Goal: Task Accomplishment & Management: Manage account settings

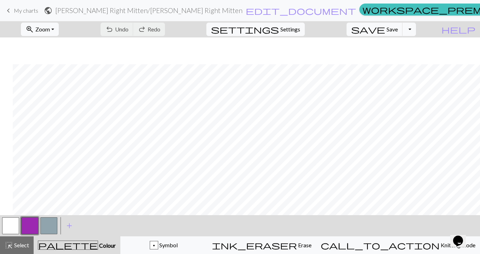
scroll to position [27, 13]
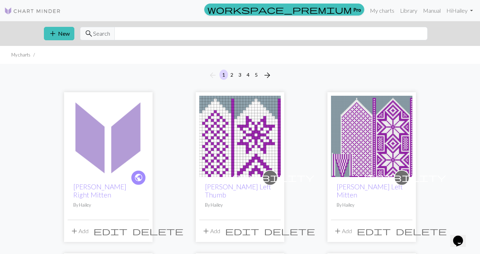
click at [226, 147] on img at bounding box center [239, 136] width 81 height 81
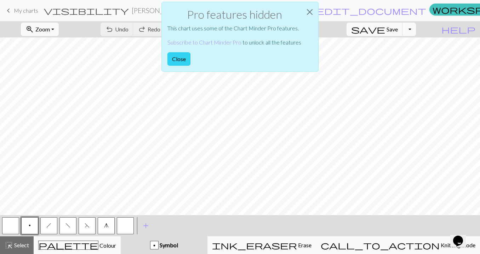
click at [180, 61] on button "Close" at bounding box center [178, 58] width 23 height 13
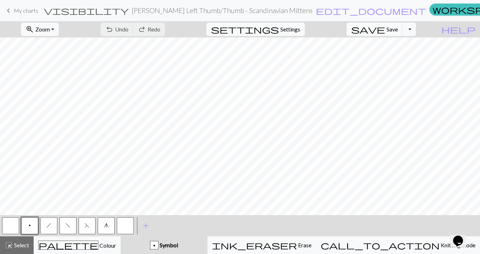
click at [28, 10] on span "My charts" at bounding box center [26, 10] width 24 height 7
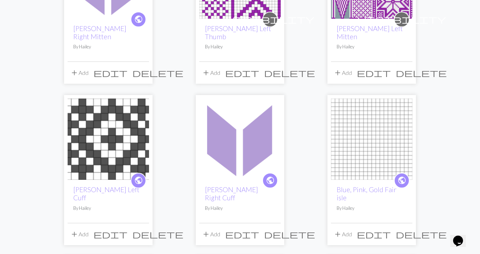
scroll to position [159, 0]
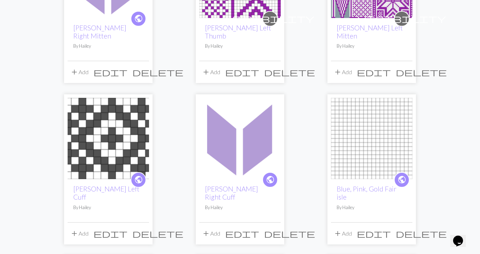
click at [245, 139] on img at bounding box center [239, 138] width 81 height 81
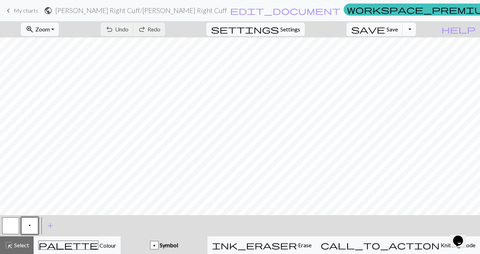
click at [415, 30] on button "Toggle Dropdown" at bounding box center [408, 29] width 13 height 13
click at [406, 56] on button "save_alt Download" at bounding box center [356, 56] width 117 height 11
click at [415, 29] on button "Toggle Dropdown" at bounding box center [408, 29] width 13 height 13
click at [397, 32] on span "Save" at bounding box center [391, 29] width 11 height 7
click at [415, 31] on button "Toggle Dropdown" at bounding box center [408, 29] width 13 height 13
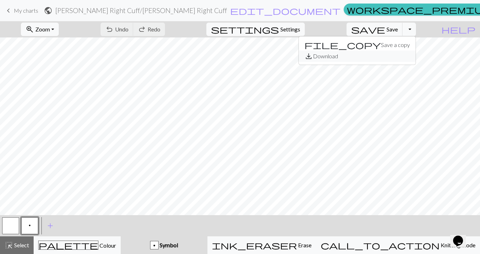
click at [401, 54] on button "save_alt Download" at bounding box center [356, 56] width 117 height 11
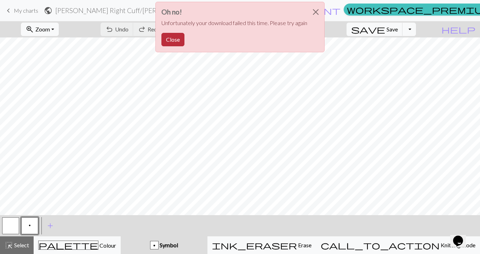
click at [176, 35] on button "Close" at bounding box center [172, 39] width 23 height 13
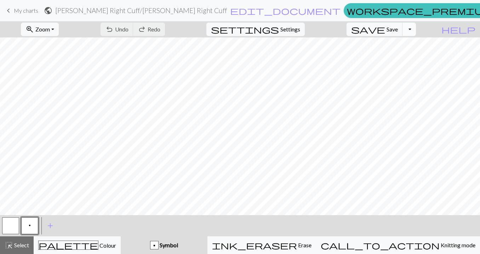
click at [415, 29] on button "Toggle Dropdown" at bounding box center [408, 29] width 13 height 13
click at [397, 57] on button "save_alt Download" at bounding box center [356, 56] width 117 height 11
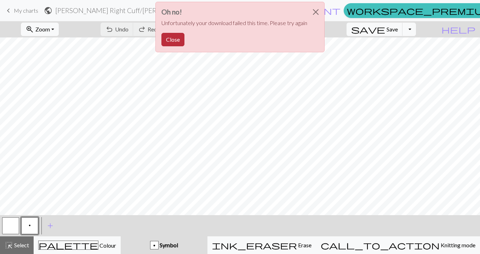
click at [170, 37] on button "Close" at bounding box center [172, 39] width 23 height 13
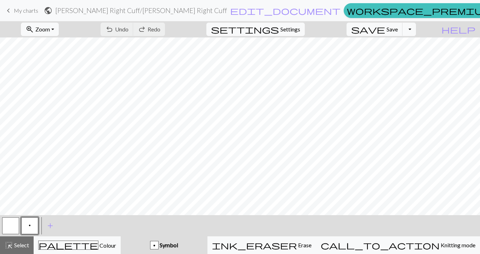
click at [14, 10] on span "My charts" at bounding box center [26, 10] width 24 height 7
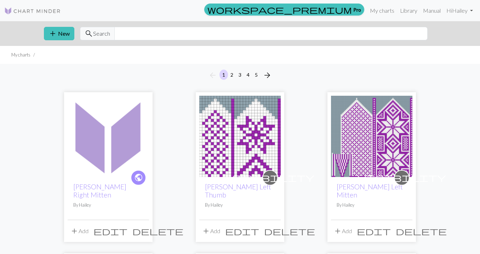
click at [362, 133] on img at bounding box center [371, 136] width 81 height 81
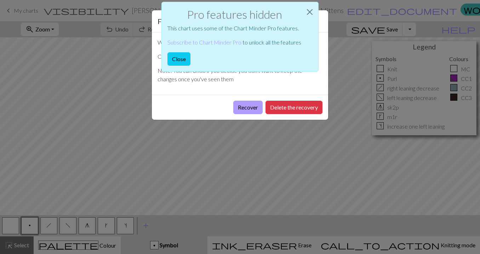
click at [252, 105] on button "Recover" at bounding box center [247, 107] width 29 height 13
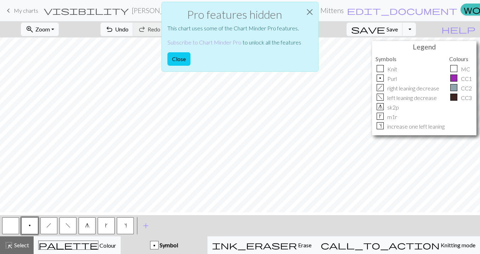
scroll to position [320, 0]
click at [176, 57] on button "Close" at bounding box center [178, 58] width 23 height 13
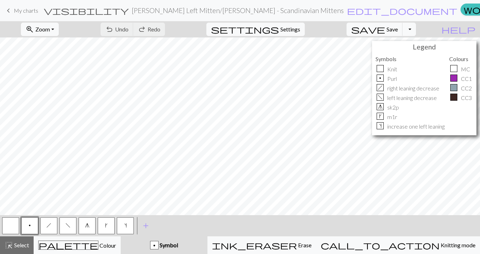
click at [15, 16] on link "keyboard_arrow_left My charts" at bounding box center [21, 11] width 34 height 12
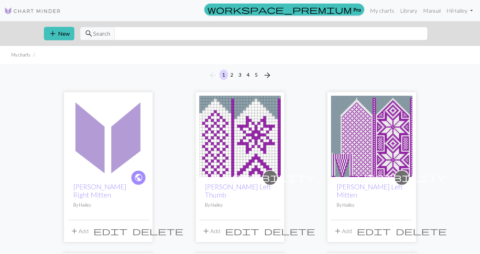
click at [103, 153] on img at bounding box center [108, 136] width 81 height 81
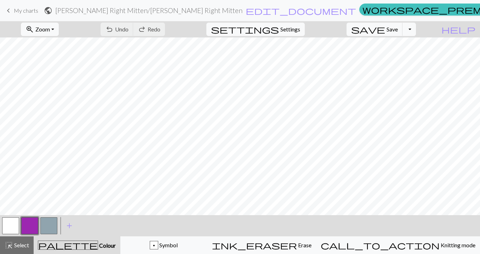
click at [24, 4] on div "keyboard_arrow_left My charts public Meg March Right Mitten / Meg March Right M…" at bounding box center [240, 11] width 480 height 14
click at [24, 6] on link "keyboard_arrow_left My charts" at bounding box center [21, 11] width 34 height 12
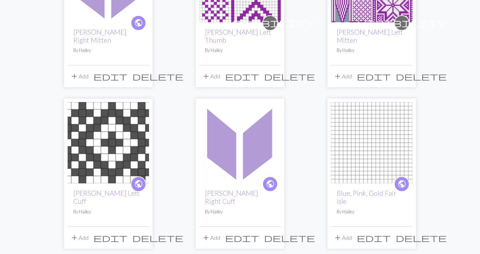
scroll to position [157, 0]
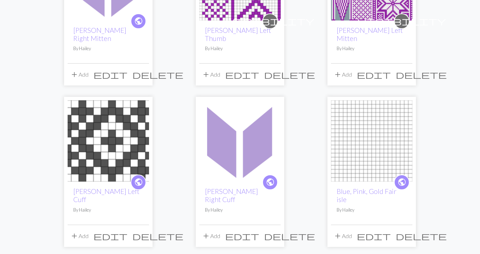
click at [217, 145] on img at bounding box center [239, 140] width 81 height 81
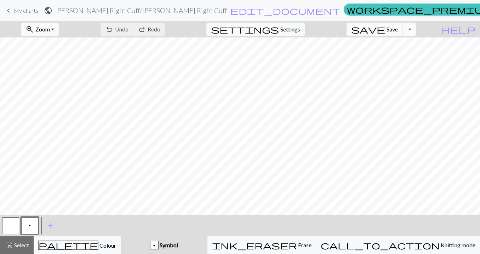
click at [415, 30] on button "Toggle Dropdown" at bounding box center [408, 29] width 13 height 13
click at [289, 31] on span "Settings" at bounding box center [290, 29] width 20 height 8
select select "aran"
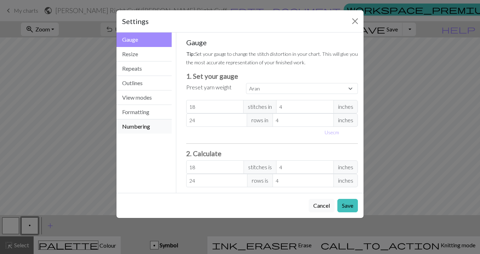
click at [163, 123] on button "Numbering" at bounding box center [143, 127] width 55 height 14
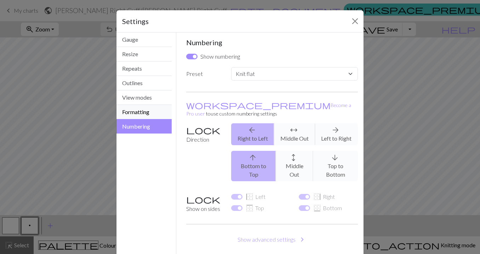
click at [155, 113] on button "Formatting" at bounding box center [143, 112] width 55 height 14
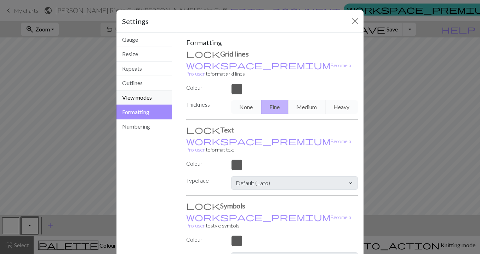
click at [148, 100] on button "View modes" at bounding box center [143, 98] width 55 height 14
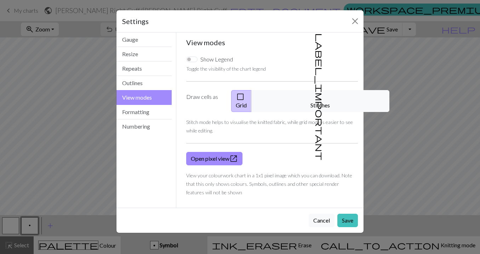
click at [192, 58] on input "Show Legend" at bounding box center [191, 60] width 11 height 6
checkbox input "true"
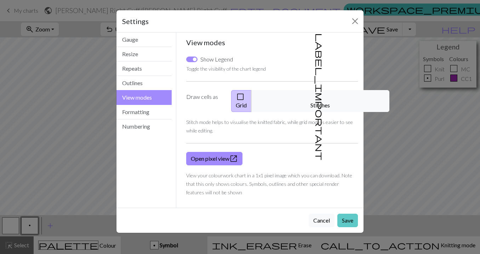
click at [347, 214] on button "Save" at bounding box center [347, 220] width 21 height 13
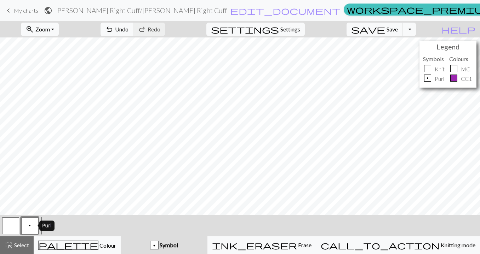
click at [33, 226] on button "p" at bounding box center [29, 225] width 17 height 17
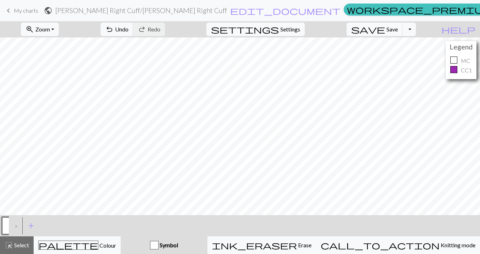
click at [27, 12] on span "My charts" at bounding box center [26, 10] width 24 height 7
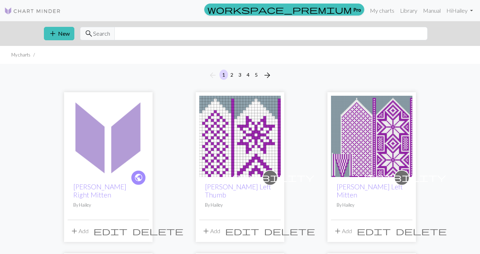
click at [343, 129] on img at bounding box center [371, 136] width 81 height 81
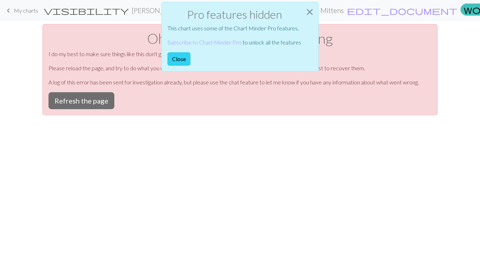
click at [181, 60] on button "Close" at bounding box center [178, 58] width 23 height 13
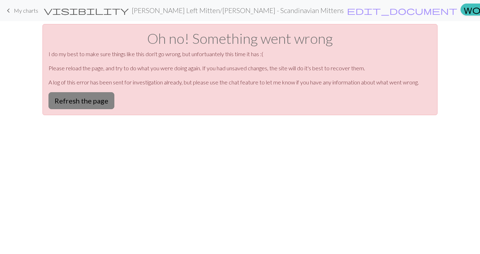
click at [93, 102] on button "Refresh the page" at bounding box center [81, 100] width 66 height 17
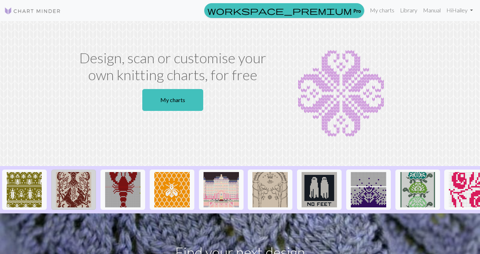
click at [75, 185] on img at bounding box center [73, 189] width 35 height 35
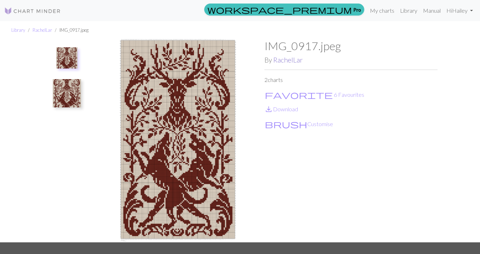
click at [286, 58] on link "RachelLar" at bounding box center [287, 60] width 29 height 8
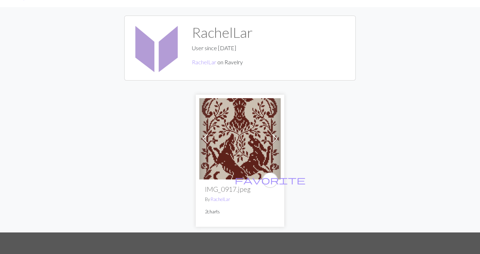
scroll to position [31, 0]
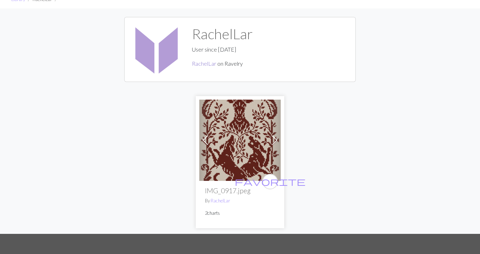
click at [205, 64] on link "RachelLar" at bounding box center [204, 63] width 24 height 7
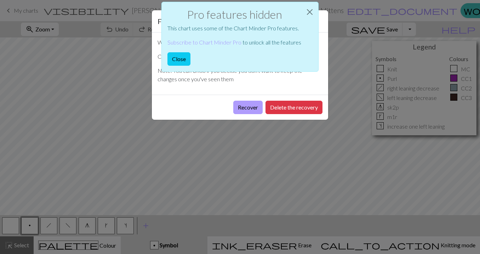
click at [251, 107] on button "Recover" at bounding box center [247, 107] width 29 height 13
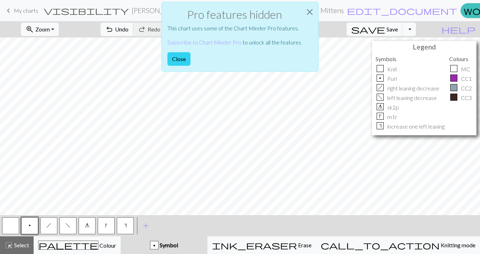
click at [174, 56] on button "Close" at bounding box center [178, 58] width 23 height 13
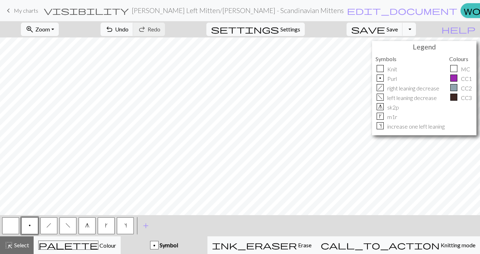
click at [22, 14] on link "keyboard_arrow_left My charts" at bounding box center [21, 11] width 34 height 12
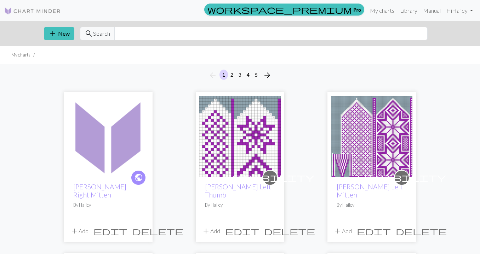
click at [254, 131] on img at bounding box center [239, 136] width 81 height 81
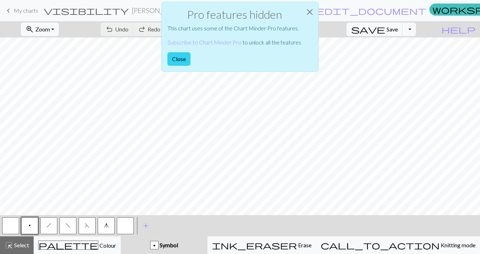
click at [180, 59] on button "Close" at bounding box center [178, 58] width 23 height 13
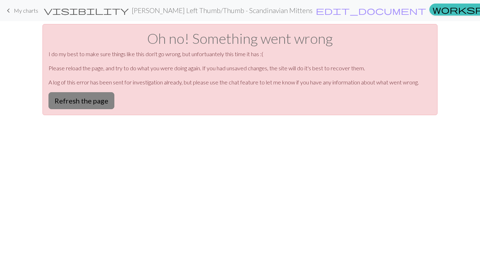
click at [96, 98] on button "Refresh the page" at bounding box center [81, 100] width 66 height 17
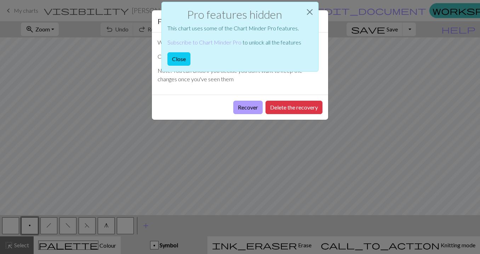
click at [249, 108] on button "Recover" at bounding box center [247, 107] width 29 height 13
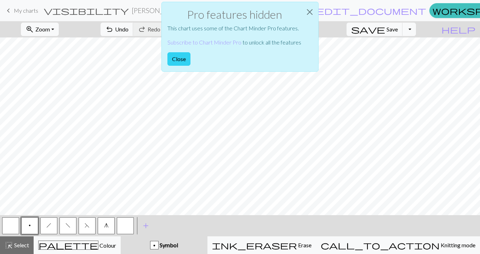
click at [179, 53] on button "Close" at bounding box center [178, 58] width 23 height 13
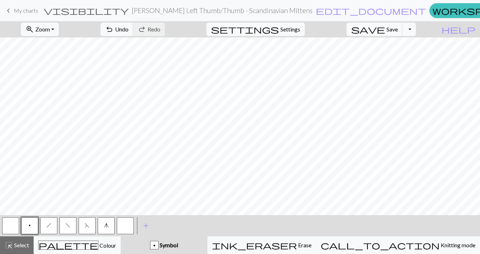
click at [30, 9] on span "My charts" at bounding box center [26, 10] width 24 height 7
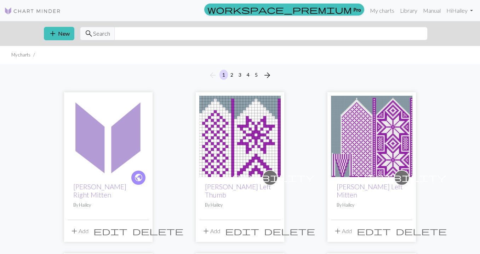
click at [373, 140] on img at bounding box center [371, 136] width 81 height 81
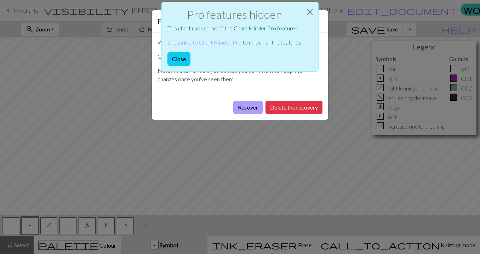
click at [250, 109] on button "Recover" at bounding box center [247, 107] width 29 height 13
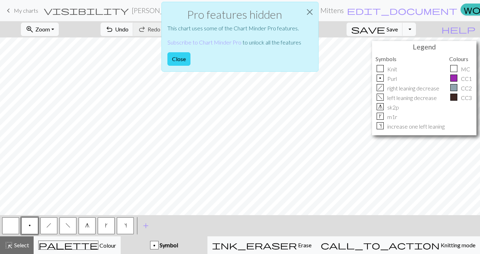
click at [178, 60] on button "Close" at bounding box center [178, 58] width 23 height 13
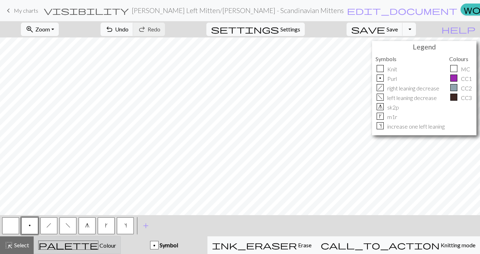
click at [60, 247] on div "palette Colour Colour" at bounding box center [77, 245] width 78 height 9
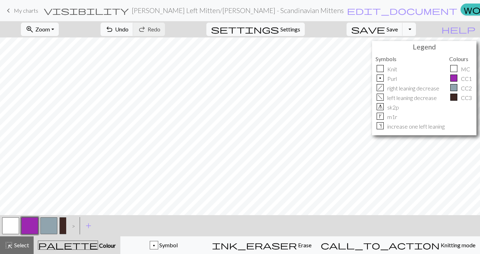
click at [63, 227] on button "button" at bounding box center [67, 225] width 17 height 17
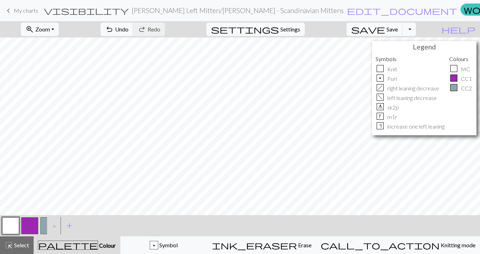
click at [45, 227] on button "button" at bounding box center [48, 225] width 17 height 17
click at [44, 227] on button "button" at bounding box center [48, 225] width 17 height 17
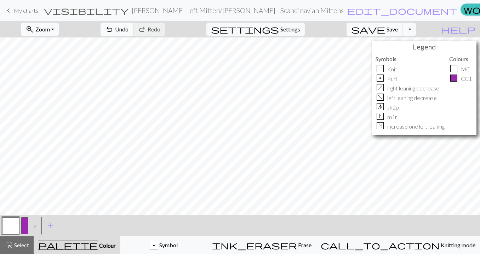
click at [128, 29] on span "Undo" at bounding box center [121, 29] width 13 height 7
click at [48, 228] on button "button" at bounding box center [48, 225] width 17 height 17
click at [52, 226] on button "button" at bounding box center [48, 225] width 17 height 17
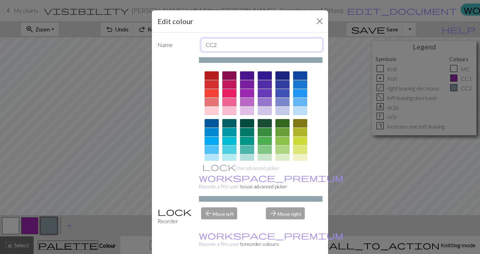
drag, startPoint x: 220, startPoint y: 47, endPoint x: 201, endPoint y: 47, distance: 18.4
click at [201, 47] on input "CC2" at bounding box center [262, 44] width 122 height 13
type input "Background"
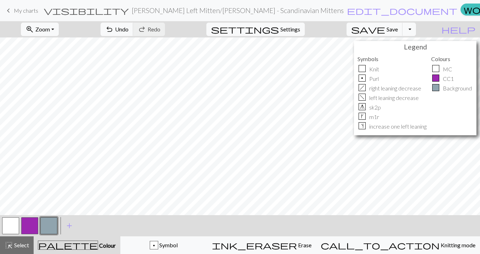
click at [27, 226] on button "button" at bounding box center [29, 225] width 17 height 17
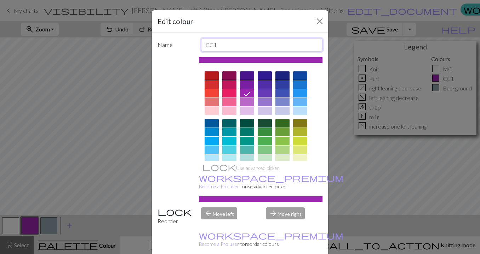
click at [226, 45] on input "CC1" at bounding box center [262, 44] width 122 height 13
type input "CC"
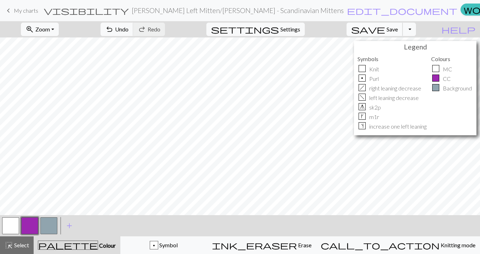
click at [397, 28] on span "Save" at bounding box center [391, 29] width 11 height 7
click at [397, 27] on span "Save" at bounding box center [391, 29] width 11 height 7
click at [183, 248] on div "p Symbol" at bounding box center [164, 245] width 78 height 8
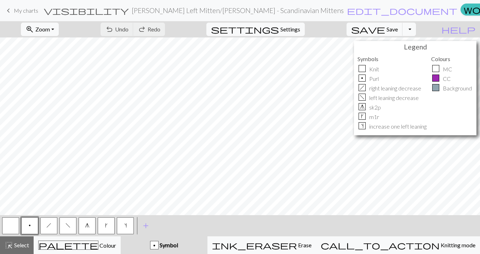
click at [107, 228] on span "k" at bounding box center [106, 226] width 2 height 6
click at [126, 228] on span "s" at bounding box center [125, 226] width 2 height 6
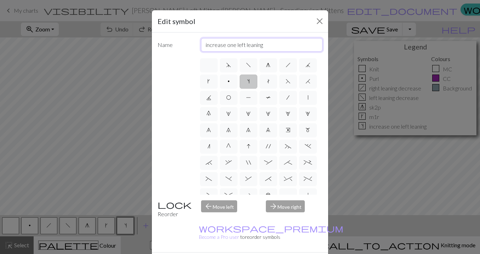
drag, startPoint x: 271, startPoint y: 47, endPoint x: 178, endPoint y: 47, distance: 93.4
click at [178, 47] on div "Name increase one left leaning" at bounding box center [239, 44] width 173 height 13
type input "M"
type input "m1l"
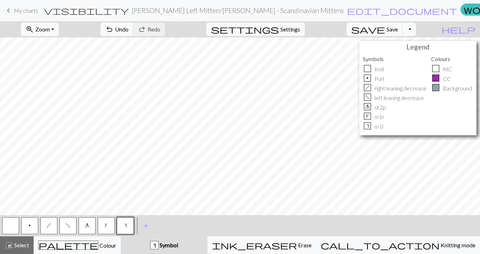
click at [66, 223] on span "f" at bounding box center [67, 226] width 5 height 6
click at [51, 225] on span "h" at bounding box center [48, 226] width 5 height 6
click at [49, 225] on span "h" at bounding box center [48, 226] width 5 height 6
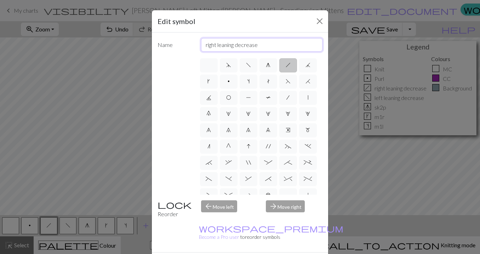
drag, startPoint x: 262, startPoint y: 45, endPoint x: 188, endPoint y: 46, distance: 73.9
click at [188, 46] on div "Name right leaning decrease" at bounding box center [239, 44] width 173 height 13
type input "k2tog"
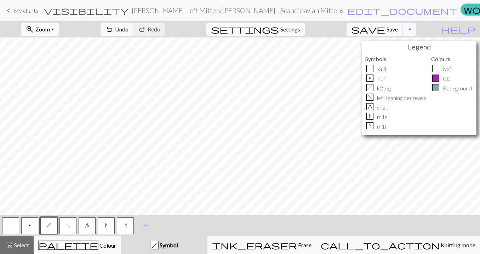
click at [67, 225] on span "f" at bounding box center [67, 226] width 5 height 6
click at [69, 228] on span "f" at bounding box center [67, 226] width 5 height 6
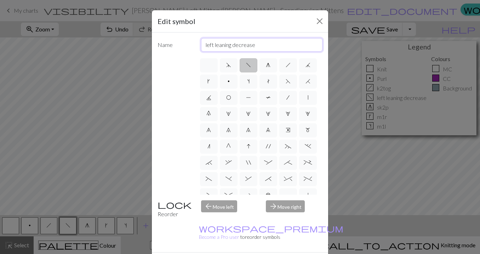
click at [259, 44] on input "left leaning decrease" at bounding box center [262, 44] width 122 height 13
type input "ssk"
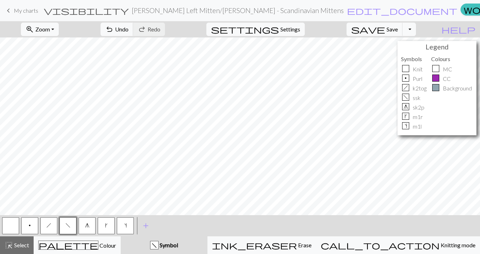
click at [10, 226] on button "button" at bounding box center [10, 225] width 17 height 17
click at [9, 225] on button "button" at bounding box center [10, 225] width 17 height 17
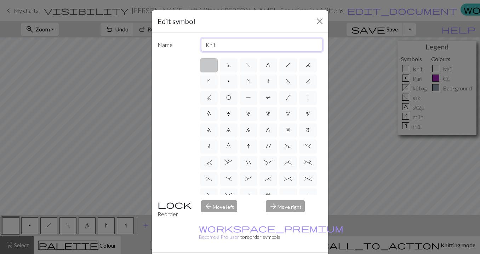
click at [209, 43] on input "Knit" at bounding box center [262, 44] width 122 height 13
type input "knit"
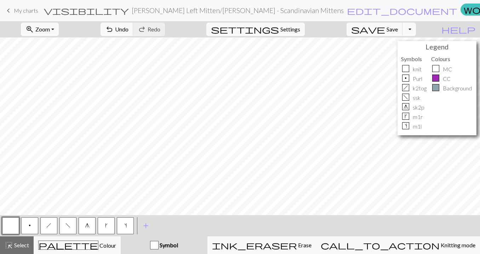
click at [31, 226] on button "p" at bounding box center [29, 225] width 17 height 17
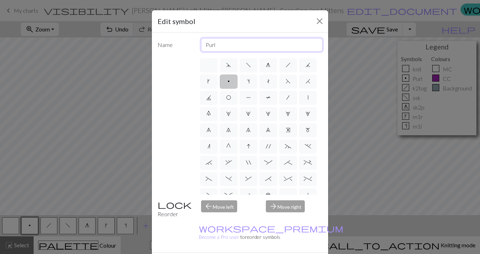
click at [208, 42] on input "Purl" at bounding box center [262, 44] width 122 height 13
type input "purl"
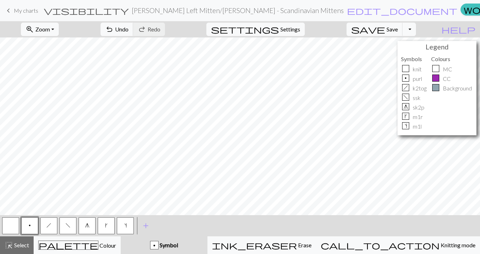
click at [207, 237] on button "p Symbol" at bounding box center [164, 246] width 87 height 18
click at [86, 225] on span "g" at bounding box center [87, 226] width 5 height 6
click at [87, 227] on span "g" at bounding box center [87, 226] width 5 height 6
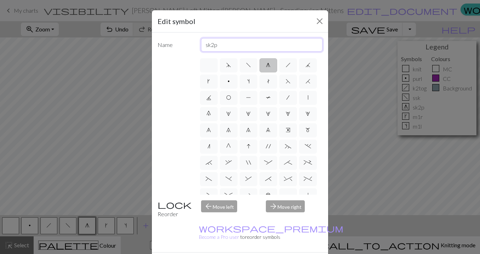
click at [228, 47] on input "sk2p" at bounding box center [262, 44] width 122 height 13
type input "cdd"
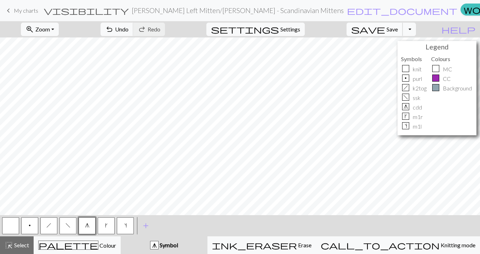
click at [397, 30] on span "Save" at bounding box center [391, 29] width 11 height 7
click at [415, 29] on button "Toggle Dropdown" at bounding box center [408, 29] width 13 height 13
click at [403, 57] on button "save_alt Download" at bounding box center [356, 56] width 117 height 11
click at [300, 28] on span "Settings" at bounding box center [290, 29] width 20 height 8
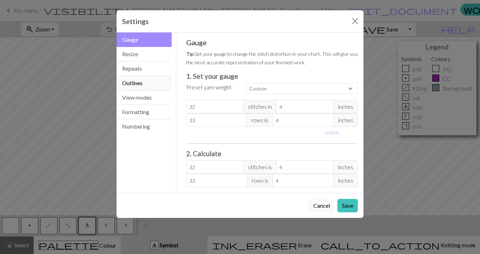
click at [146, 81] on button "Outlines" at bounding box center [143, 83] width 55 height 14
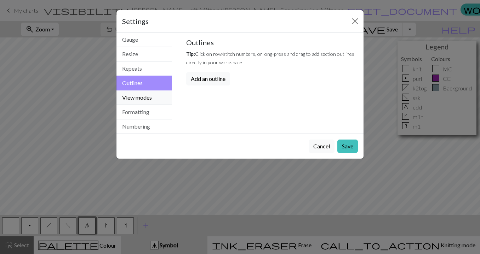
click at [146, 95] on button "View modes" at bounding box center [143, 98] width 55 height 14
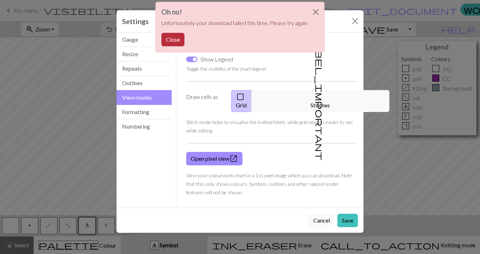
click at [174, 39] on button "Close" at bounding box center [172, 39] width 23 height 13
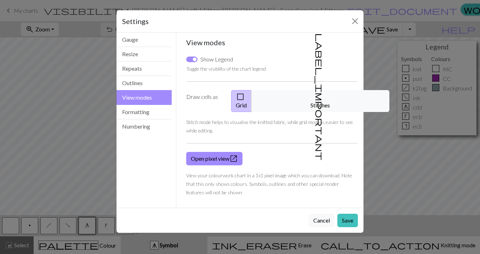
click at [188, 59] on input "Show Legend" at bounding box center [191, 60] width 11 height 6
checkbox input "false"
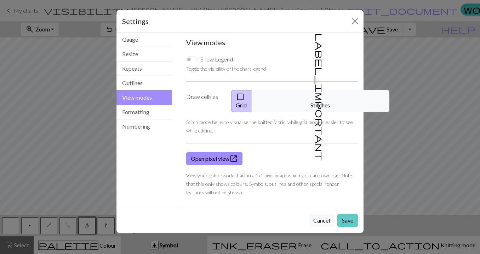
click at [349, 214] on button "Save" at bounding box center [347, 220] width 21 height 13
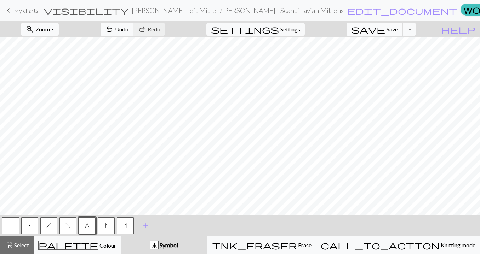
click at [397, 28] on span "Save" at bounding box center [391, 29] width 11 height 7
click at [58, 33] on button "zoom_in Zoom Zoom" at bounding box center [40, 29] width 38 height 13
click at [54, 83] on button "50%" at bounding box center [49, 84] width 56 height 11
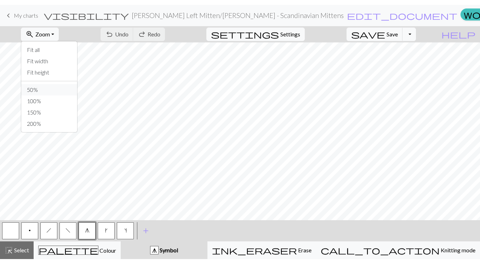
scroll to position [109, 0]
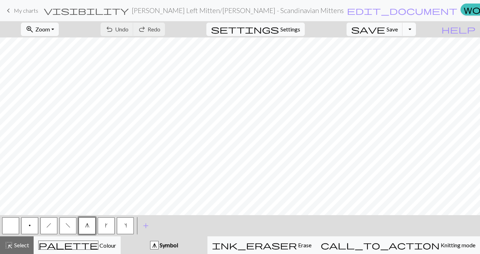
click at [415, 29] on button "Toggle Dropdown" at bounding box center [408, 29] width 13 height 13
click at [404, 59] on button "save_alt Download" at bounding box center [356, 56] width 117 height 11
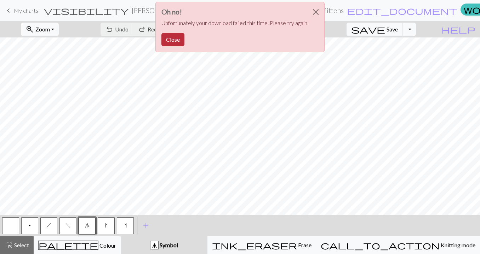
click at [173, 36] on button "Close" at bounding box center [172, 39] width 23 height 13
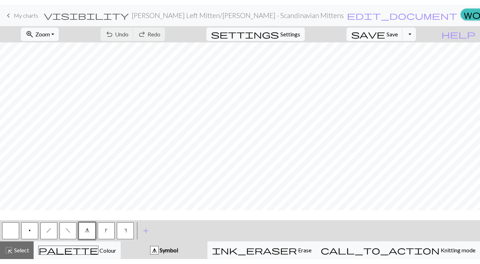
scroll to position [99, 0]
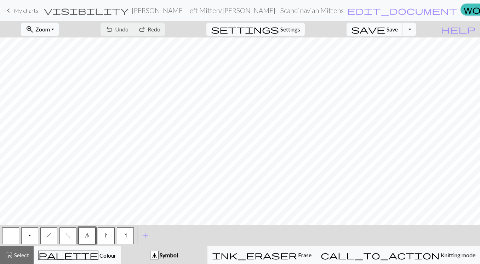
click at [415, 30] on button "Toggle Dropdown" at bounding box center [408, 29] width 13 height 13
click at [402, 56] on button "save_alt Download" at bounding box center [356, 56] width 117 height 11
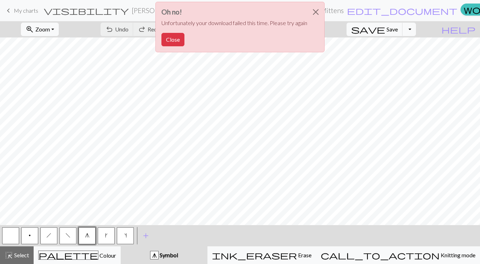
click at [171, 30] on div "Oh no! Unfortunately your download failed this time. Please try again Close" at bounding box center [239, 27] width 169 height 51
click at [171, 36] on button "Close" at bounding box center [172, 39] width 23 height 13
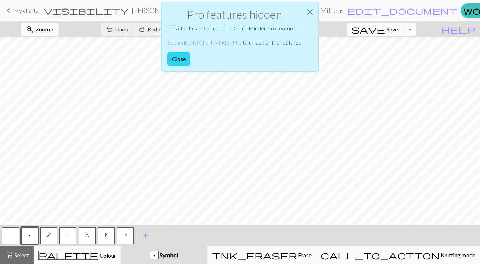
click at [179, 59] on button "Close" at bounding box center [178, 58] width 23 height 13
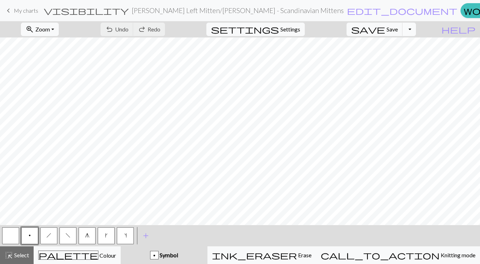
click at [415, 30] on button "Toggle Dropdown" at bounding box center [408, 29] width 13 height 13
click at [406, 55] on button "save_alt Download" at bounding box center [356, 56] width 117 height 11
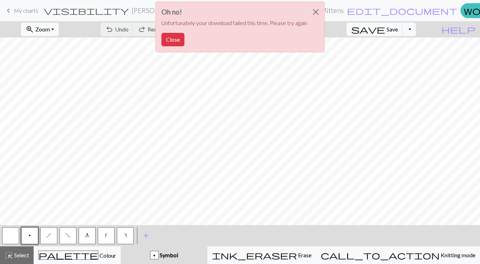
click at [328, 5] on div "Oh no! Unfortunately your download failed this time. Please try again Close" at bounding box center [240, 29] width 480 height 58
click at [319, 11] on button "Close" at bounding box center [315, 12] width 17 height 20
